Goal: Information Seeking & Learning: Check status

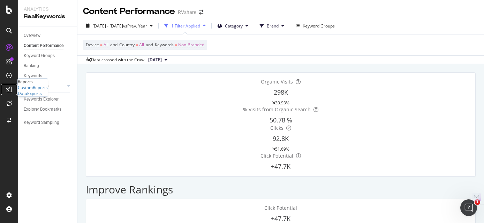
click at [10, 89] on icon at bounding box center [9, 90] width 6 height 6
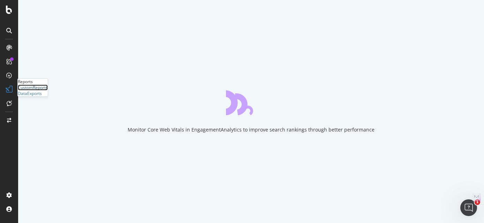
click at [32, 91] on div "CustomReports" at bounding box center [33, 88] width 30 height 6
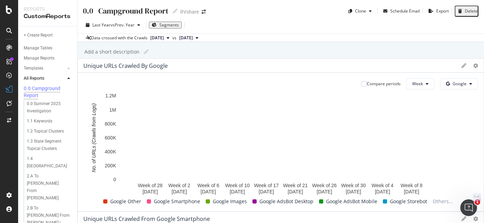
scroll to position [63, 0]
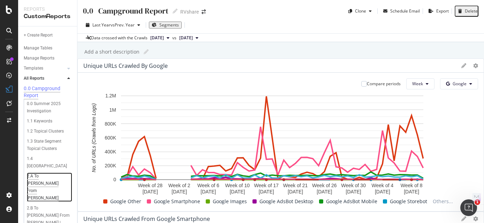
click at [36, 173] on div "2.A To [PERSON_NAME] From [PERSON_NAME]" at bounding box center [48, 187] width 42 height 29
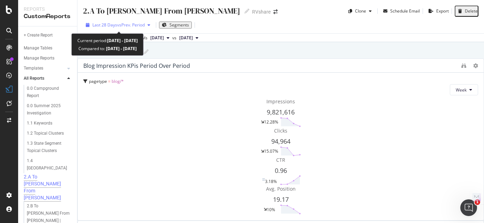
click at [147, 25] on div "button" at bounding box center [149, 25] width 8 height 4
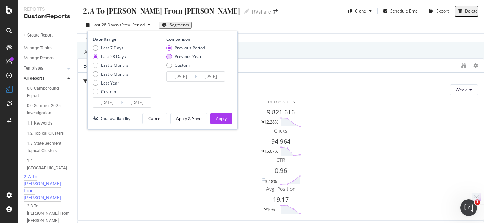
click at [177, 56] on div "Previous Year" at bounding box center [188, 57] width 27 height 6
type input "[DATE]"
click at [227, 121] on button "Apply" at bounding box center [221, 118] width 22 height 11
